Goal: Transaction & Acquisition: Purchase product/service

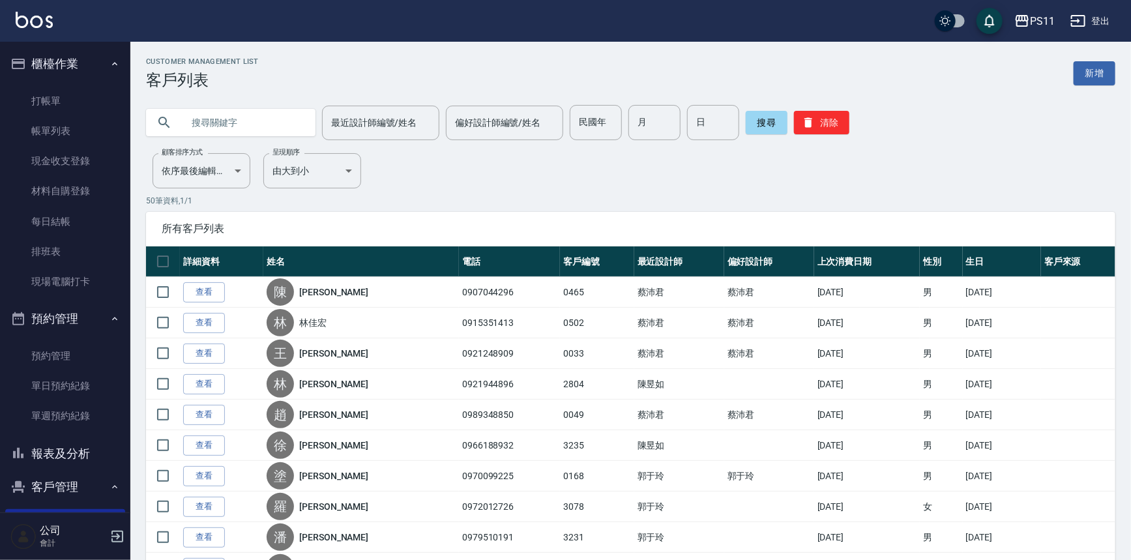
scroll to position [118, 0]
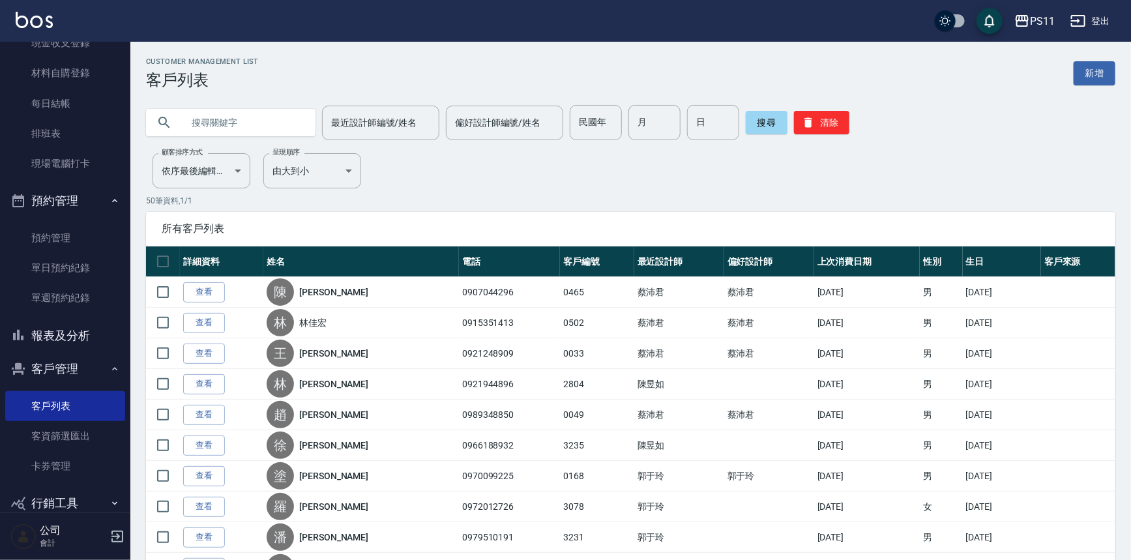
click at [78, 331] on button "報表及分析" at bounding box center [65, 336] width 120 height 34
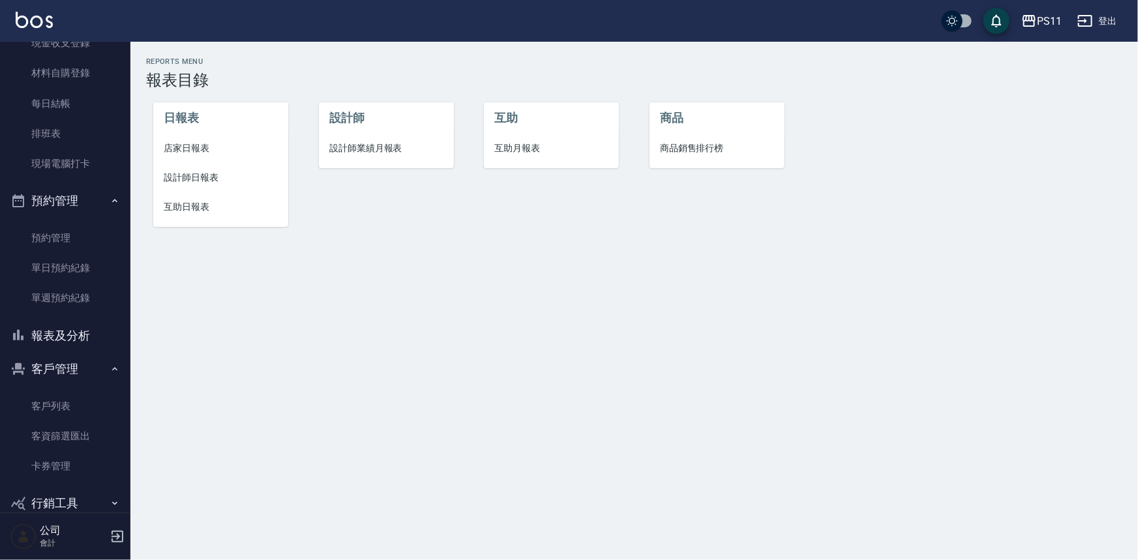
click at [171, 172] on span "設計師日報表" at bounding box center [221, 178] width 114 height 14
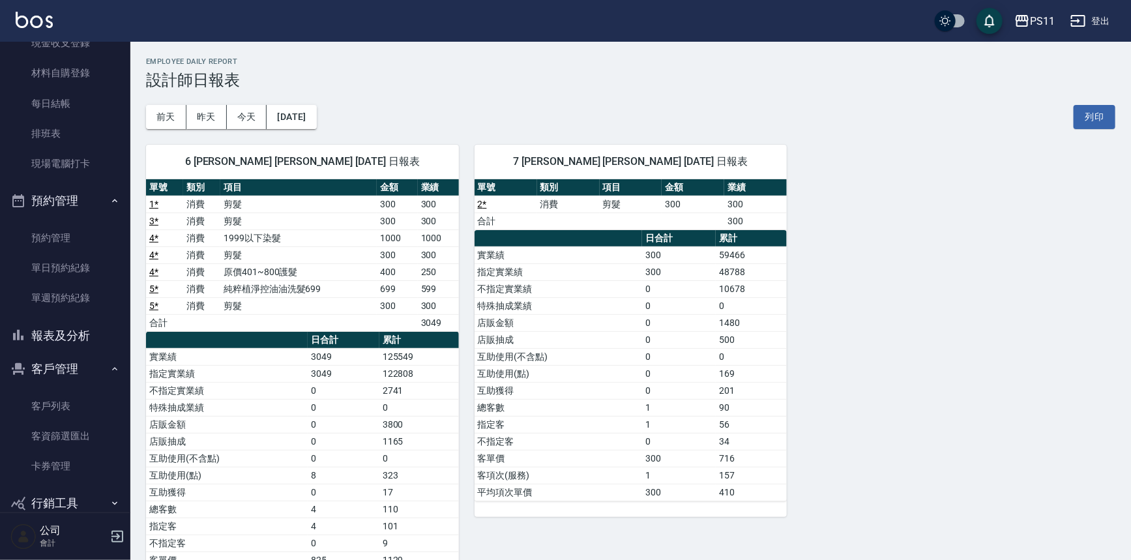
click at [988, 379] on div "6 [PERSON_NAME] [PERSON_NAME] [DATE] 日報表 單號 類別 項目 金額 業績 1 * 消費 剪髮 300 300 3 * 消…" at bounding box center [622, 374] width 985 height 490
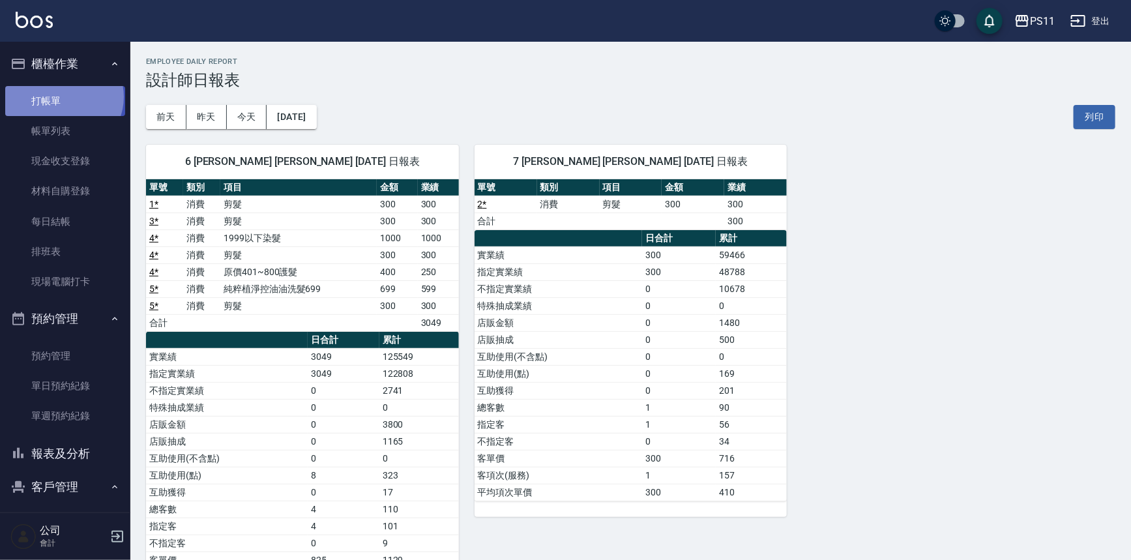
click at [63, 96] on link "打帳單" at bounding box center [65, 101] width 120 height 30
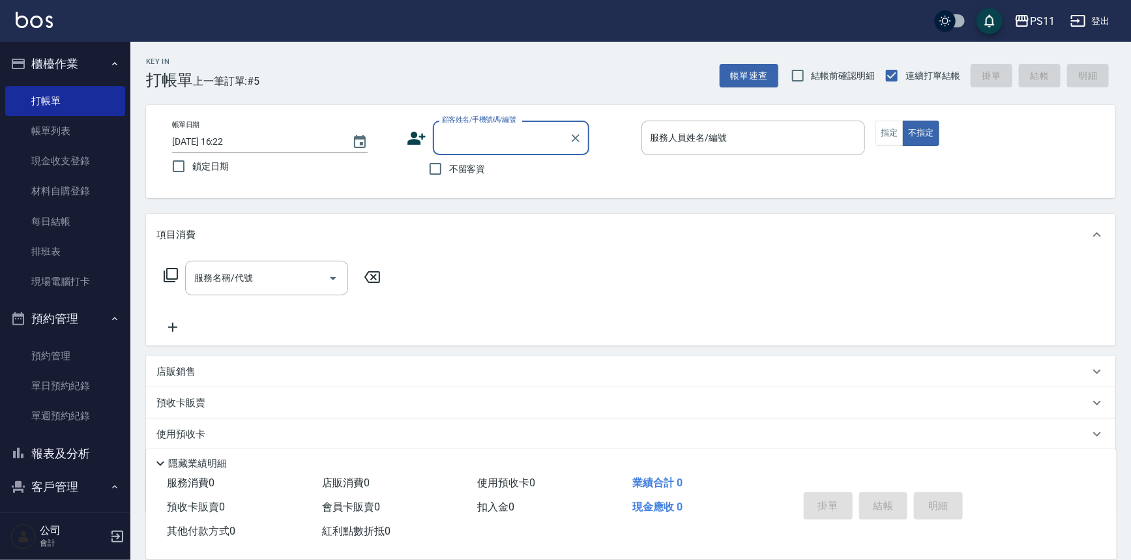
click at [456, 137] on input "顧客姓名/手機號碼/編號" at bounding box center [501, 137] width 125 height 23
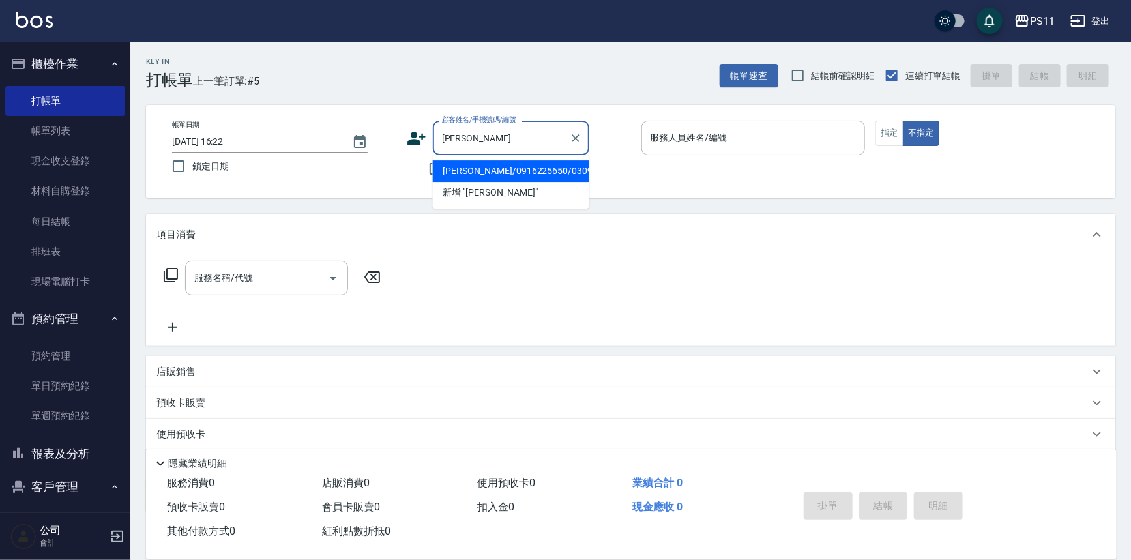
click at [496, 169] on li "[PERSON_NAME]/0916225650/0309" at bounding box center [511, 171] width 156 height 22
type input "[PERSON_NAME]/0916225650/0309"
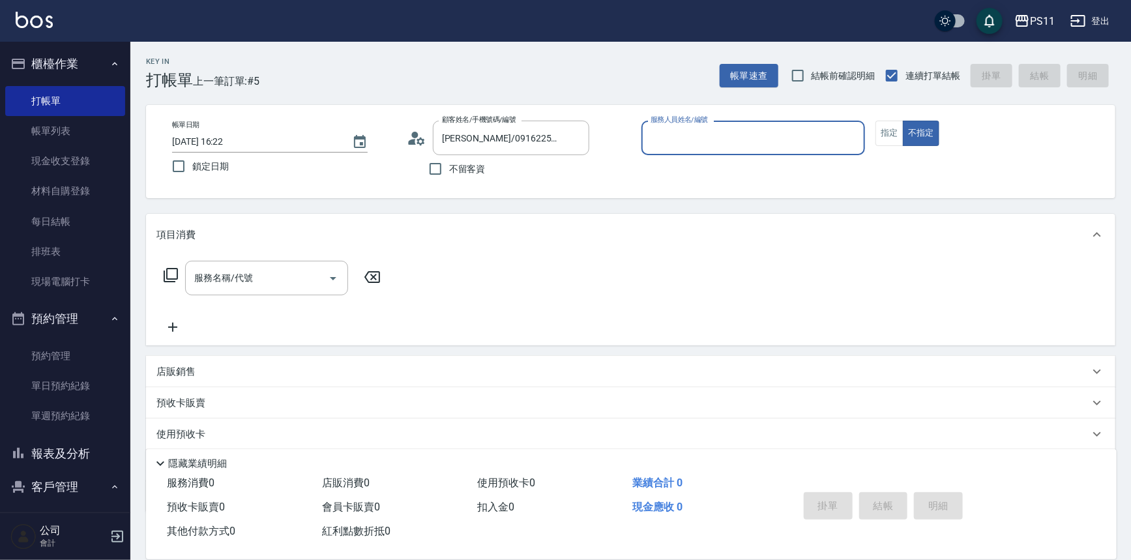
click at [675, 146] on input "服務人員姓名/編號" at bounding box center [753, 137] width 213 height 23
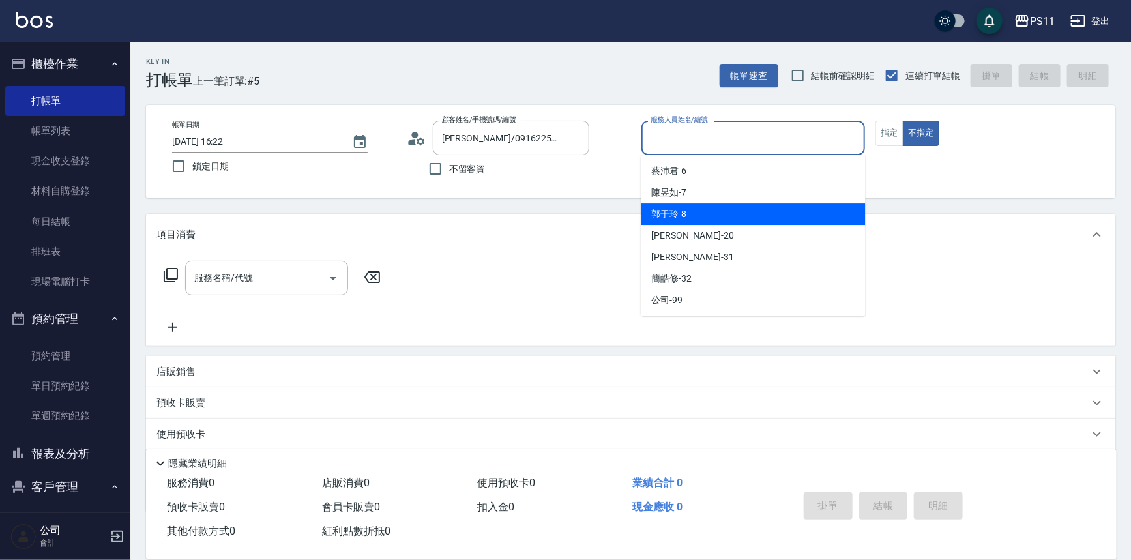
click at [709, 214] on div "[PERSON_NAME]-8" at bounding box center [754, 214] width 224 height 22
type input "[PERSON_NAME]-8"
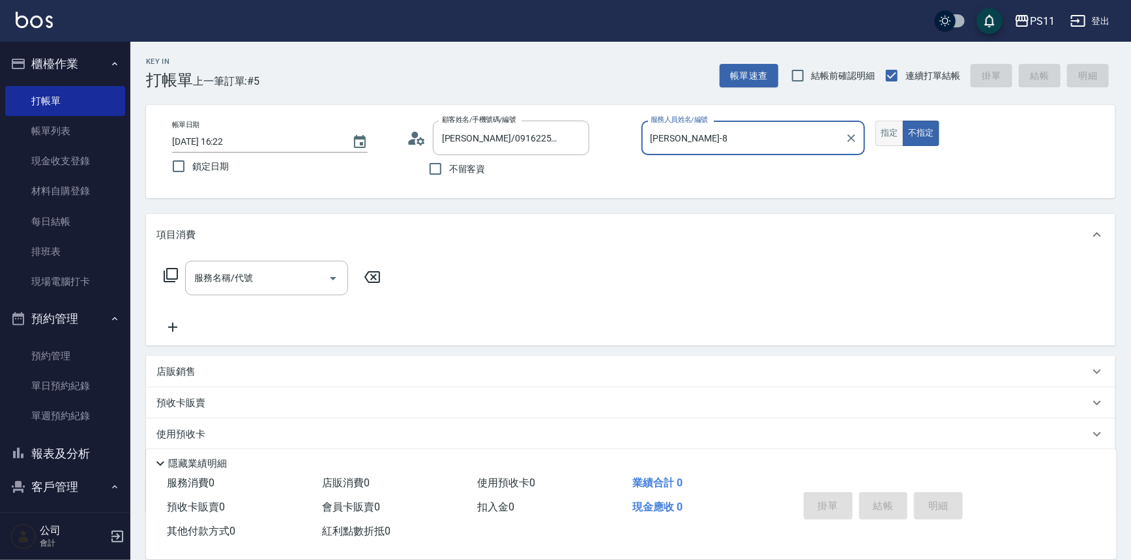
click at [900, 134] on button "指定" at bounding box center [890, 133] width 28 height 25
click at [173, 274] on icon at bounding box center [171, 275] width 16 height 16
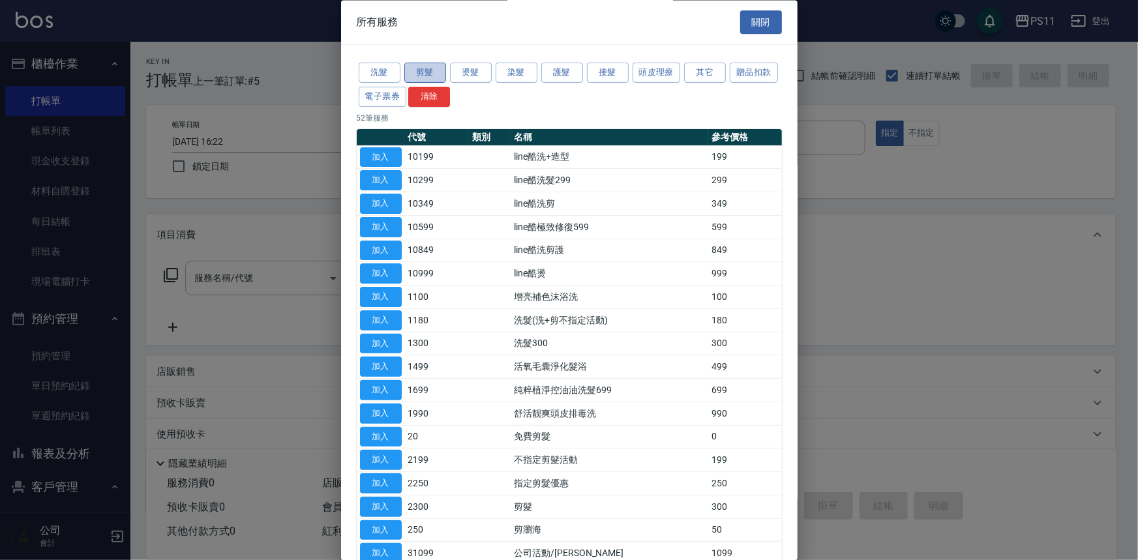
click at [424, 74] on button "剪髮" at bounding box center [425, 73] width 42 height 20
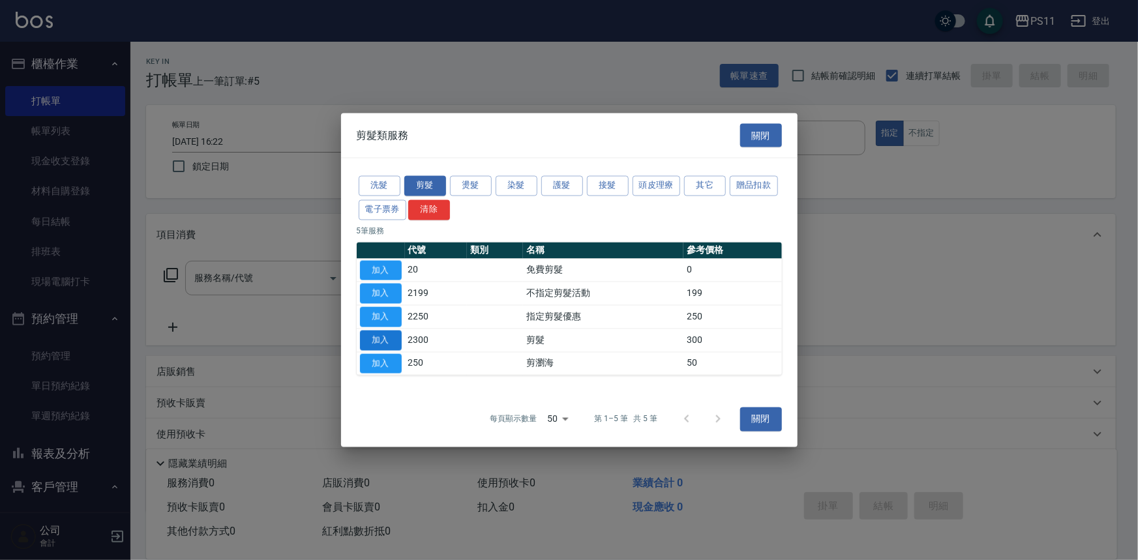
click at [378, 340] on button "加入" at bounding box center [381, 340] width 42 height 20
type input "剪髮(2300)"
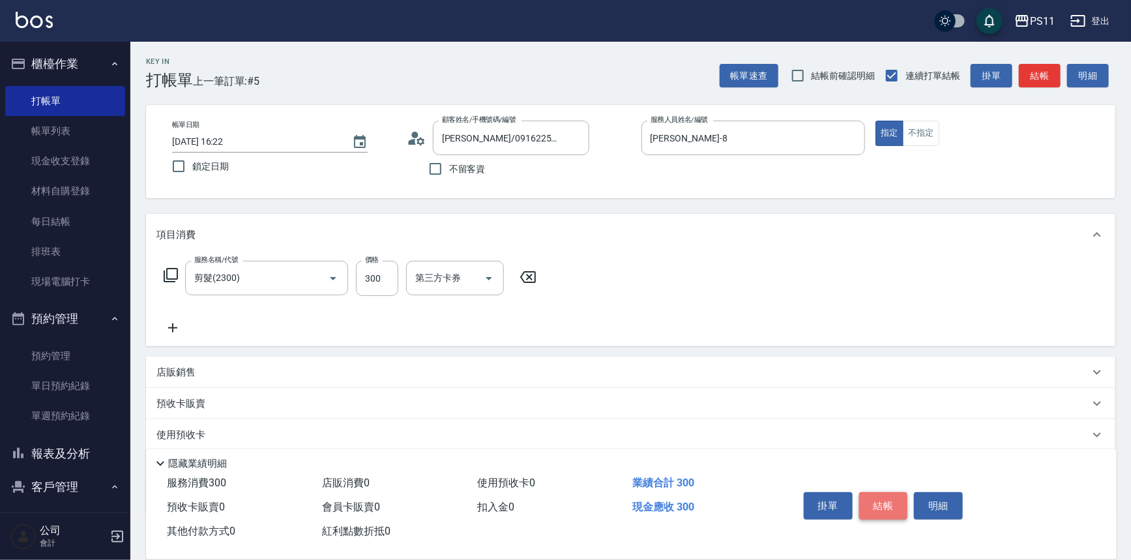
click at [883, 500] on button "結帳" at bounding box center [883, 505] width 49 height 27
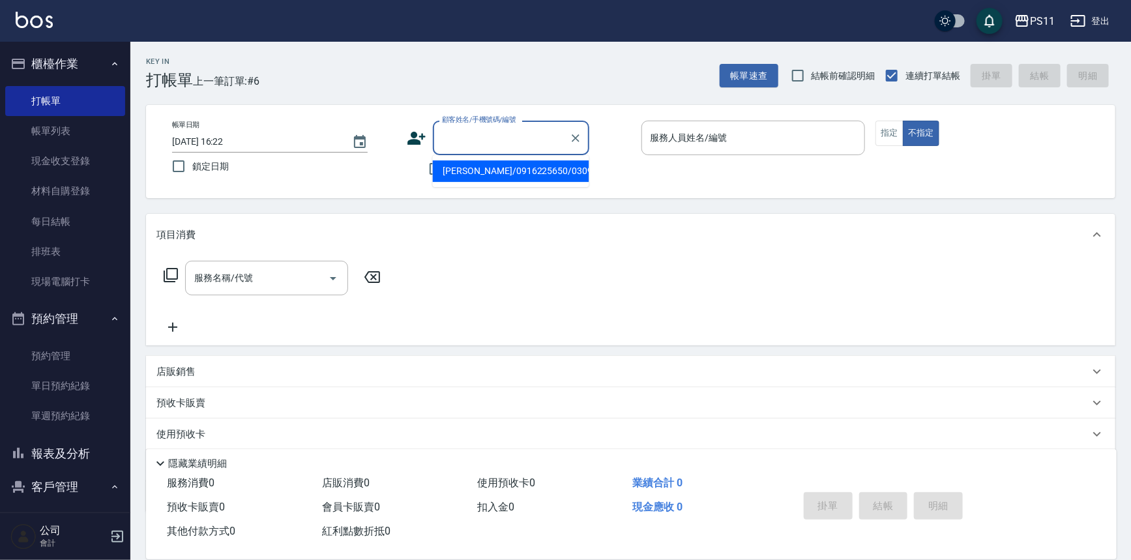
click at [503, 132] on input "顧客姓名/手機號碼/編號" at bounding box center [501, 137] width 125 height 23
click at [95, 487] on button "客戶管理" at bounding box center [65, 487] width 120 height 34
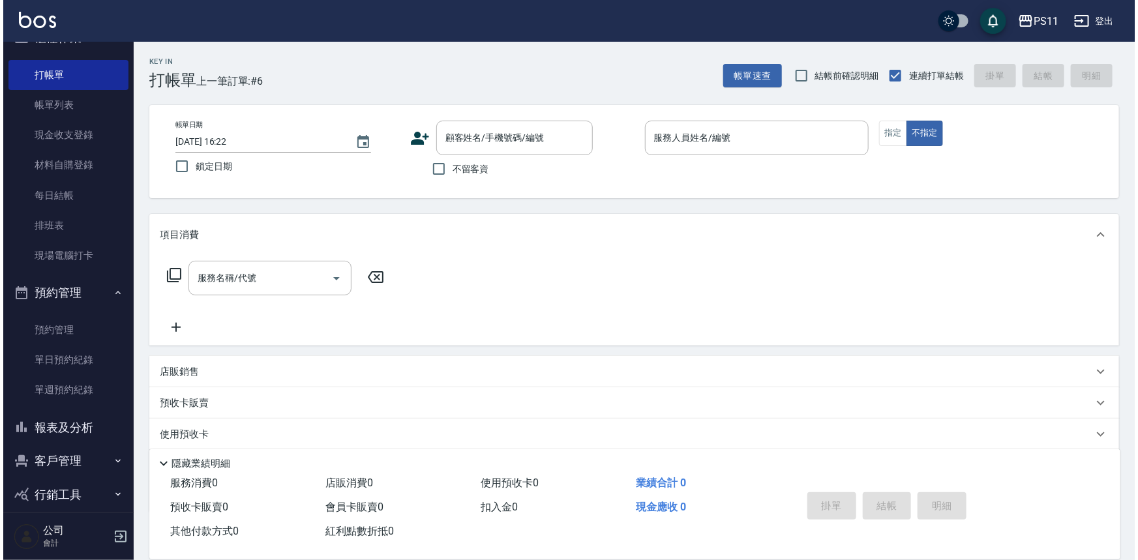
scroll to position [40, 0]
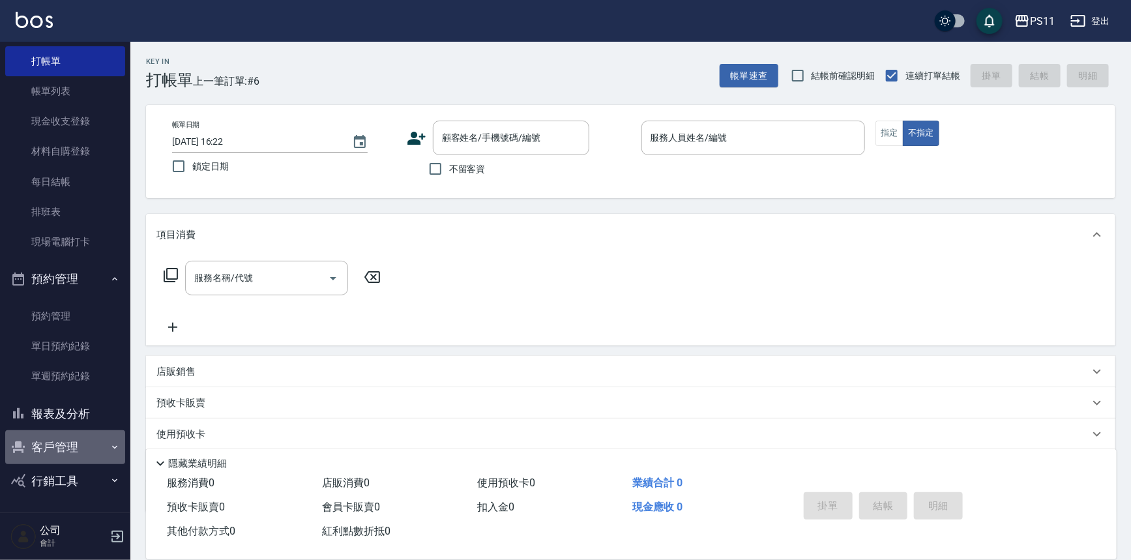
click at [100, 447] on button "客戶管理" at bounding box center [65, 447] width 120 height 34
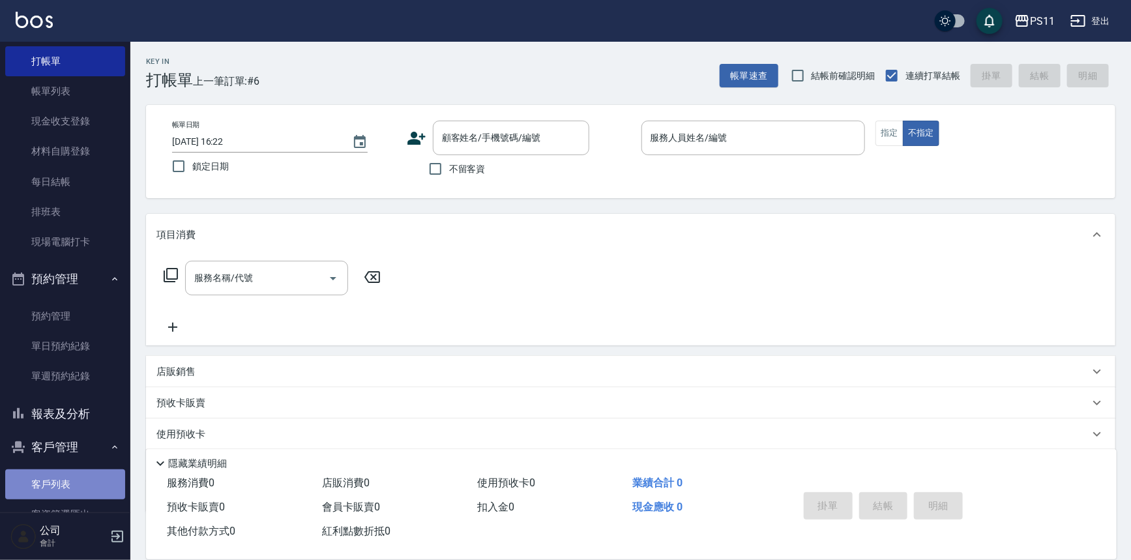
click at [97, 480] on link "客戶列表" at bounding box center [65, 484] width 120 height 30
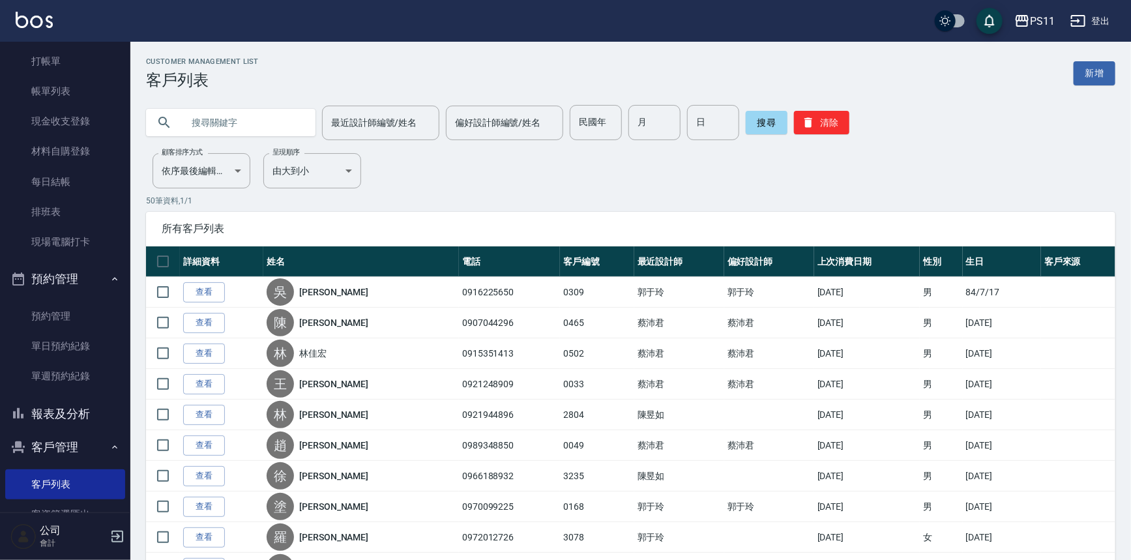
click at [286, 117] on input "text" at bounding box center [244, 122] width 123 height 35
type input "[PERSON_NAME]"
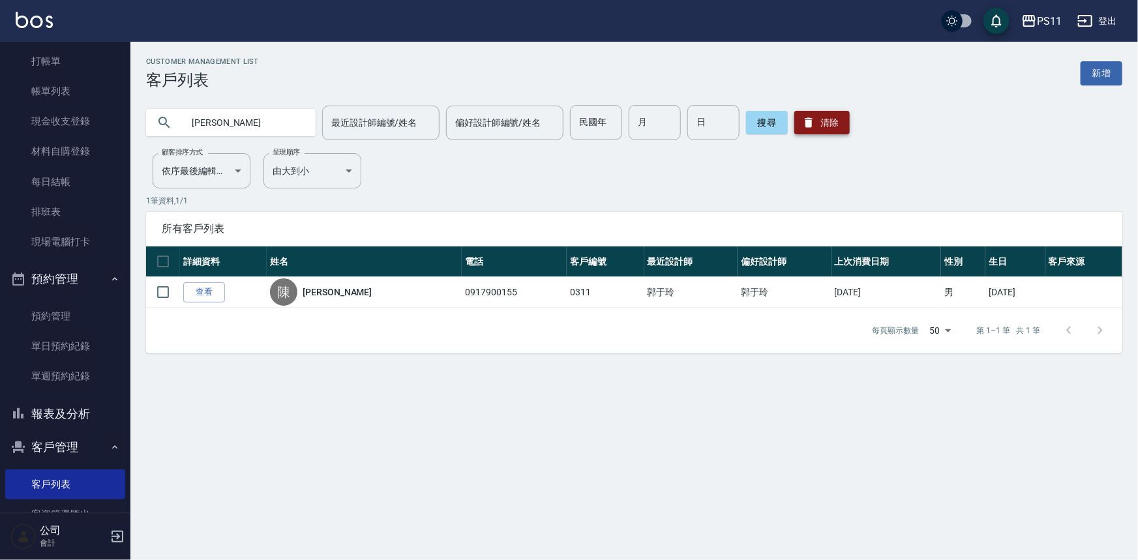
click at [826, 125] on button "清除" at bounding box center [821, 122] width 55 height 23
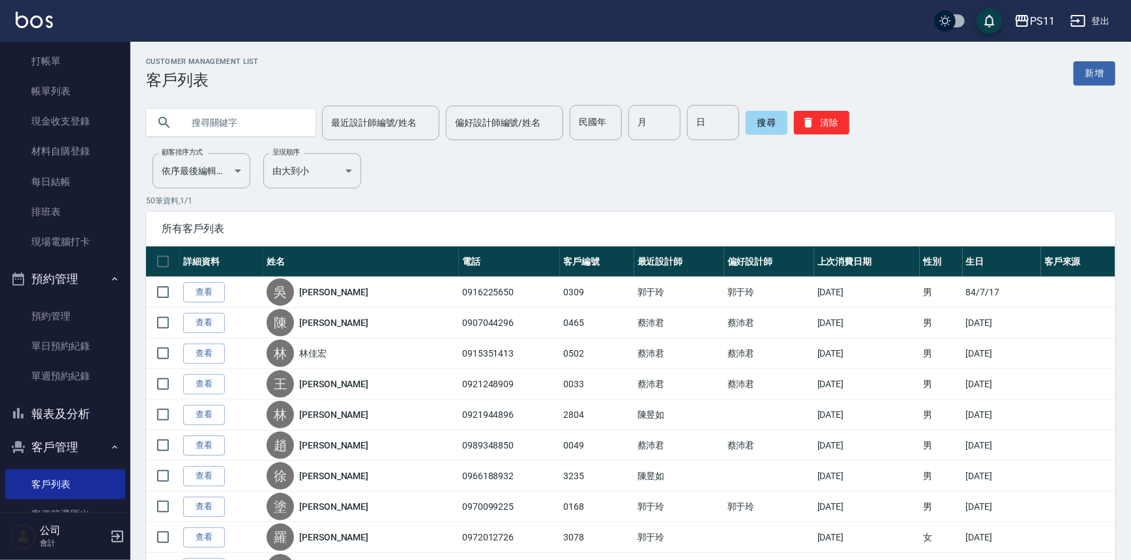
click at [246, 119] on input "text" at bounding box center [244, 122] width 123 height 35
type input "0973688761"
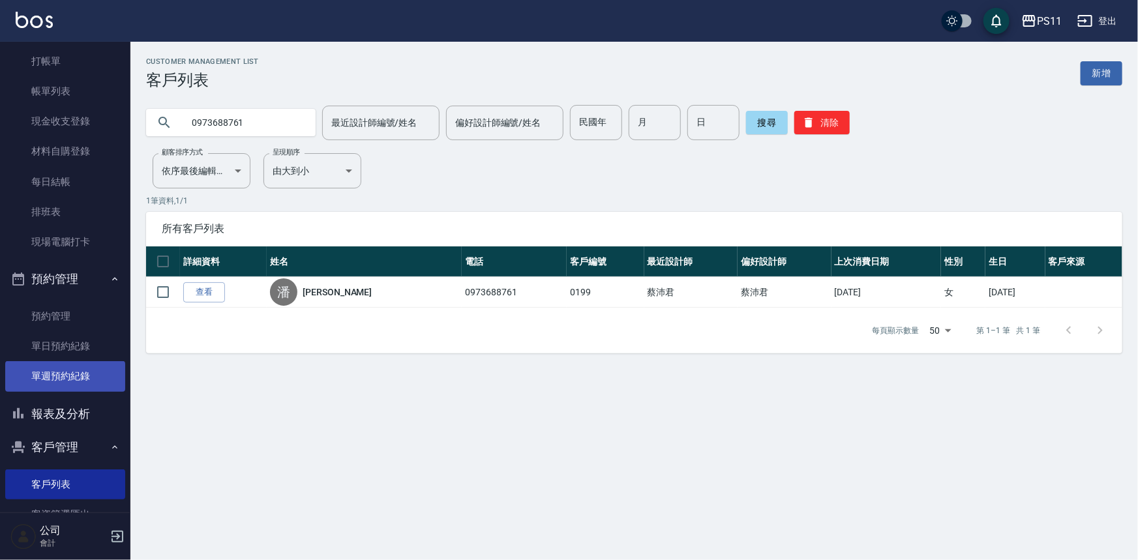
drag, startPoint x: 88, startPoint y: 413, endPoint x: 109, endPoint y: 365, distance: 52.0
click at [88, 413] on button "報表及分析" at bounding box center [65, 414] width 120 height 34
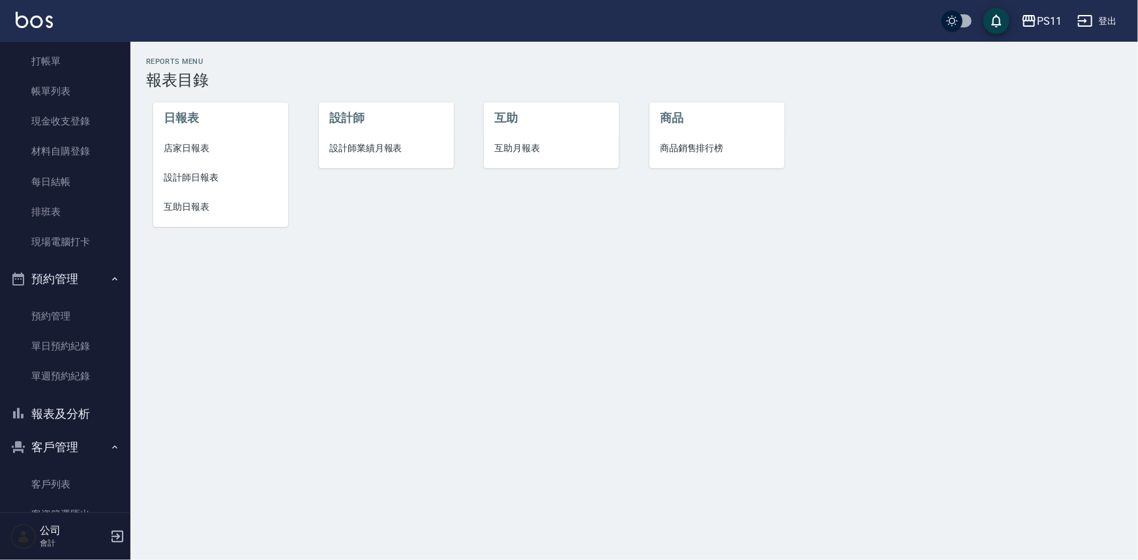
click at [218, 209] on span "互助日報表" at bounding box center [221, 207] width 114 height 14
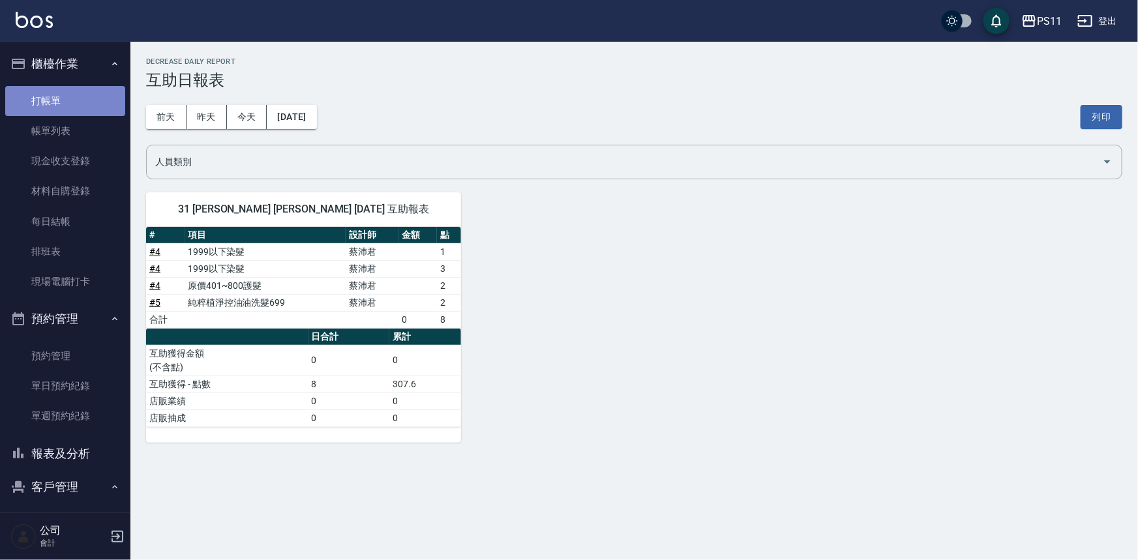
click at [67, 94] on link "打帳單" at bounding box center [65, 101] width 120 height 30
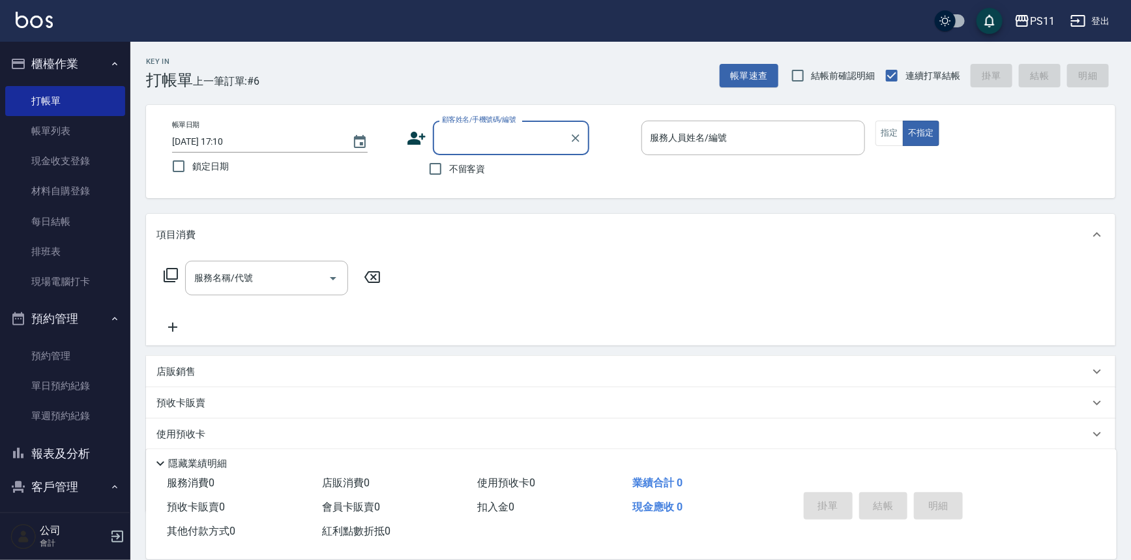
click at [87, 456] on button "報表及分析" at bounding box center [65, 454] width 120 height 34
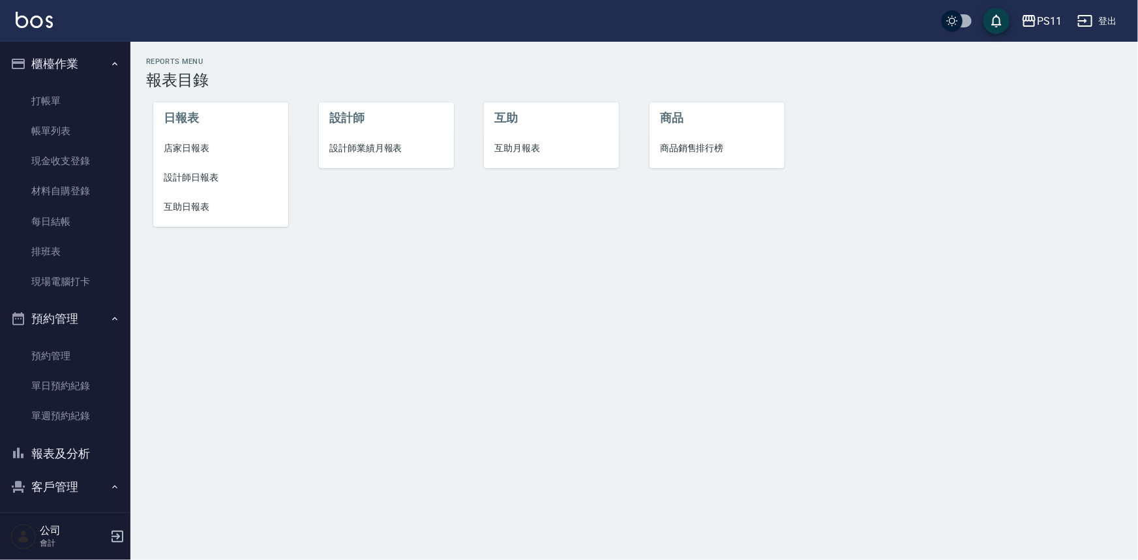
click at [220, 203] on span "互助日報表" at bounding box center [221, 207] width 114 height 14
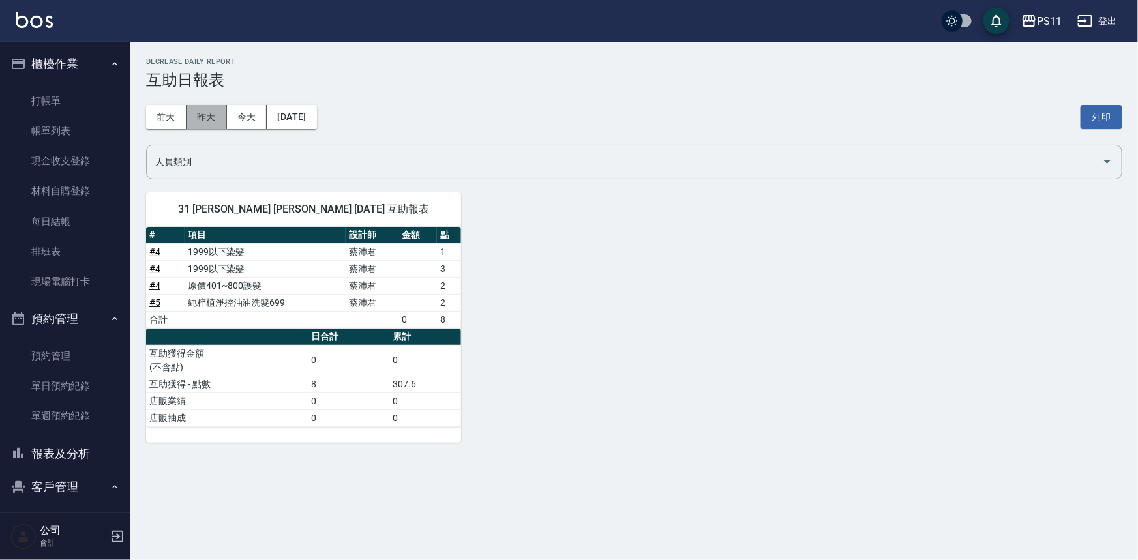
click at [208, 119] on button "昨天" at bounding box center [206, 117] width 40 height 24
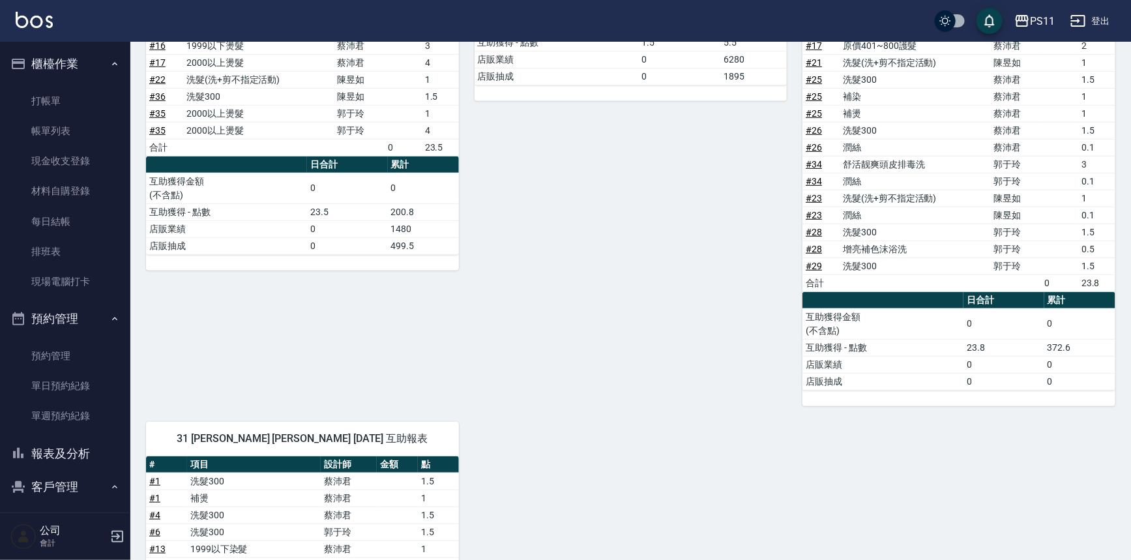
scroll to position [296, 0]
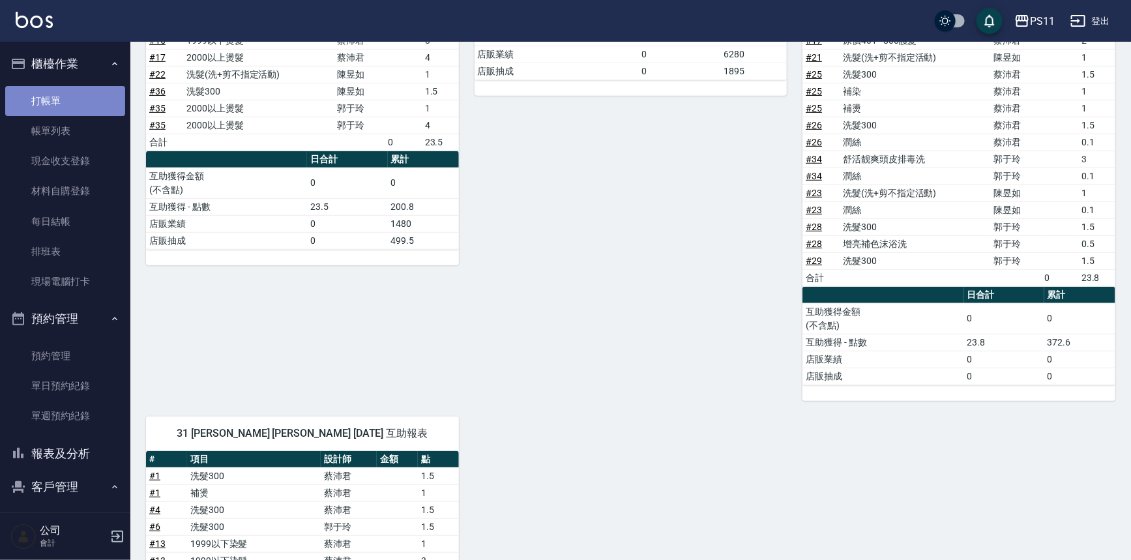
click at [68, 102] on link "打帳單" at bounding box center [65, 101] width 120 height 30
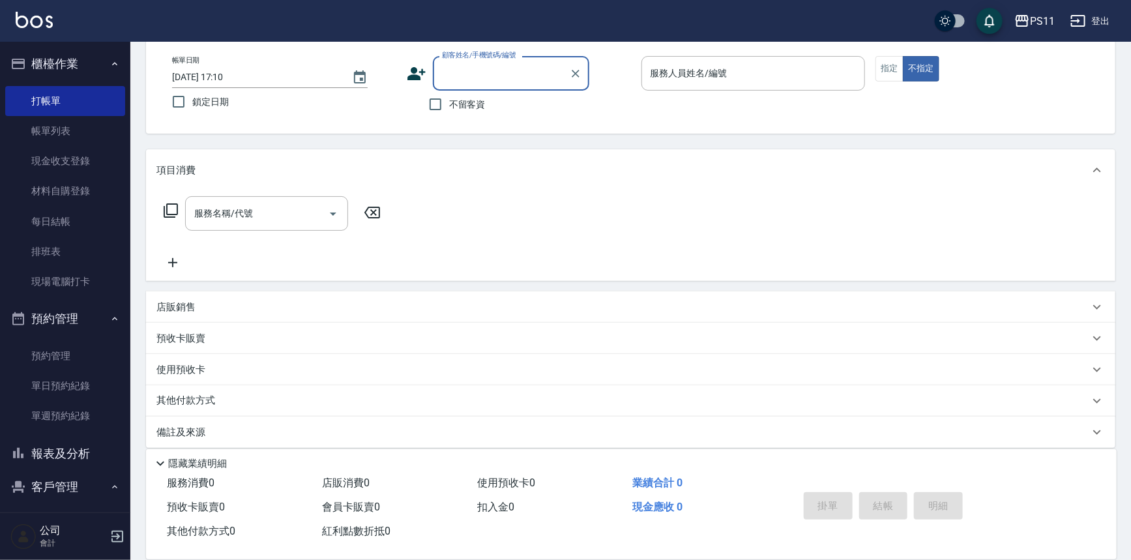
scroll to position [74, 0]
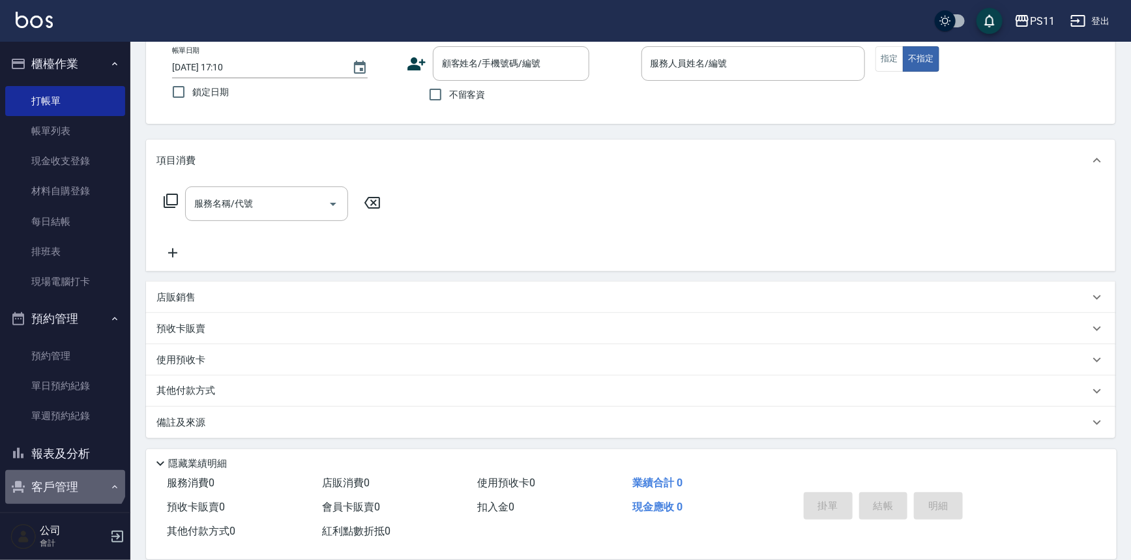
click at [63, 470] on button "客戶管理" at bounding box center [65, 487] width 120 height 34
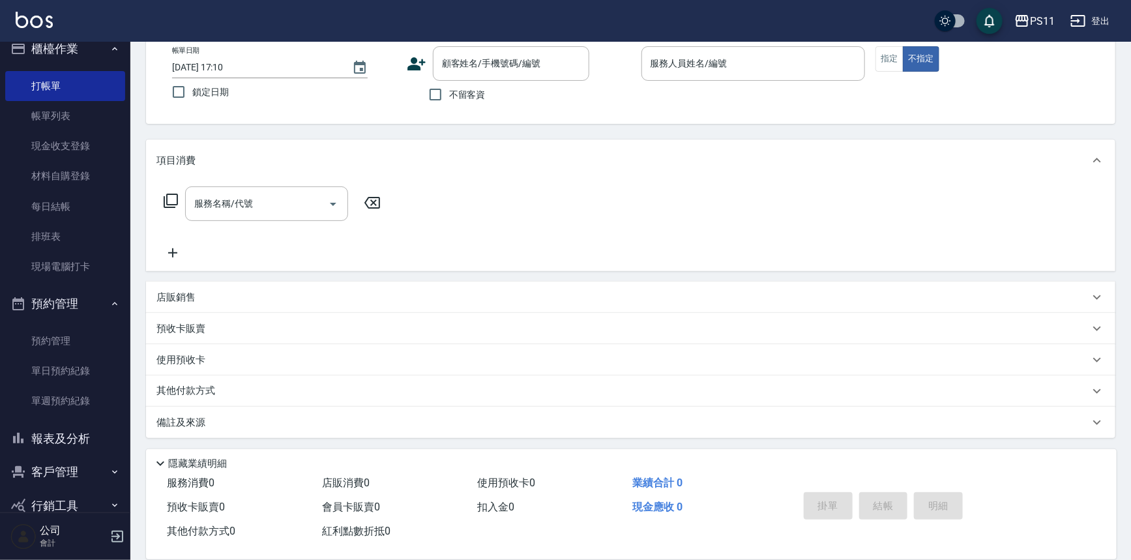
scroll to position [40, 0]
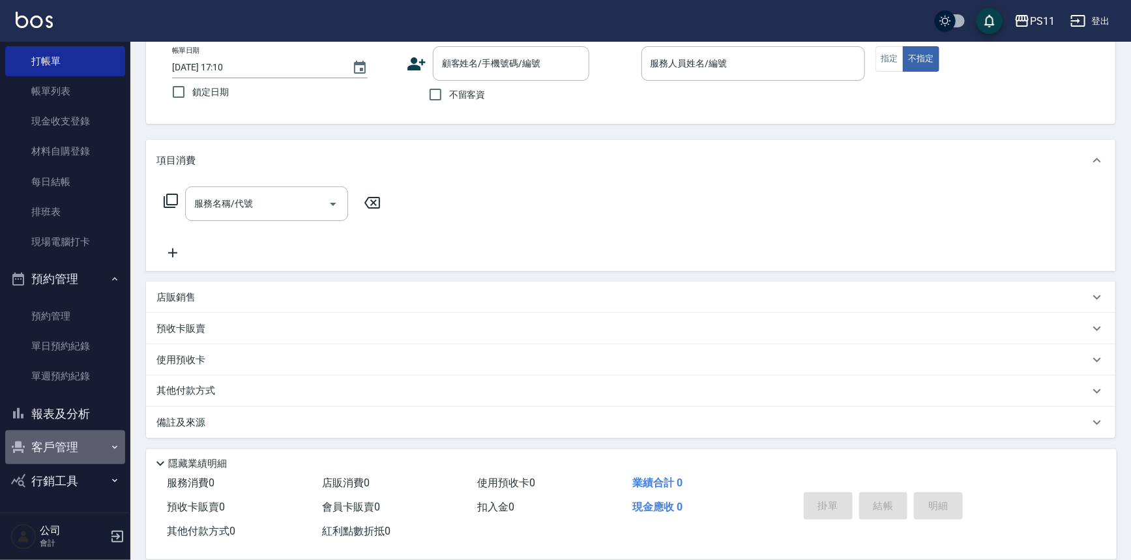
click at [72, 445] on button "客戶管理" at bounding box center [65, 447] width 120 height 34
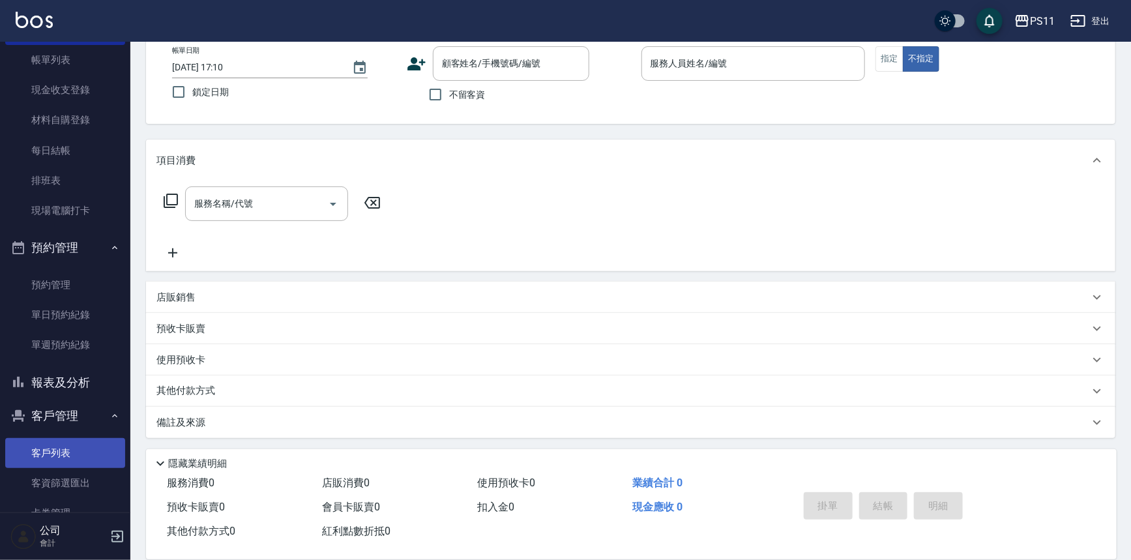
scroll to position [99, 0]
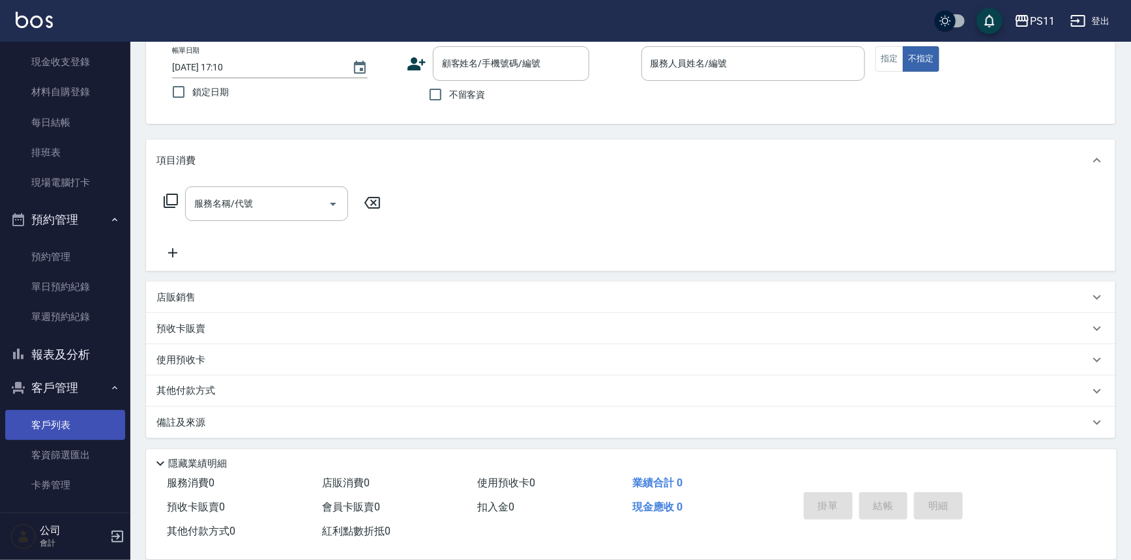
drag, startPoint x: 89, startPoint y: 427, endPoint x: 94, endPoint y: 417, distance: 11.4
click at [89, 426] on link "客戶列表" at bounding box center [65, 425] width 120 height 30
